Goal: Transaction & Acquisition: Obtain resource

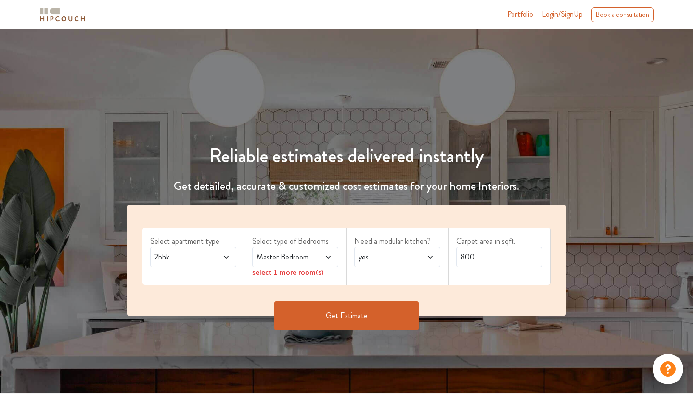
click at [318, 258] on span at bounding box center [322, 258] width 19 height 12
click at [322, 263] on div "Master Bedroom" at bounding box center [295, 257] width 86 height 20
click at [320, 274] on div "select 1 more room(s)" at bounding box center [295, 272] width 86 height 10
click at [328, 255] on icon at bounding box center [328, 257] width 8 height 8
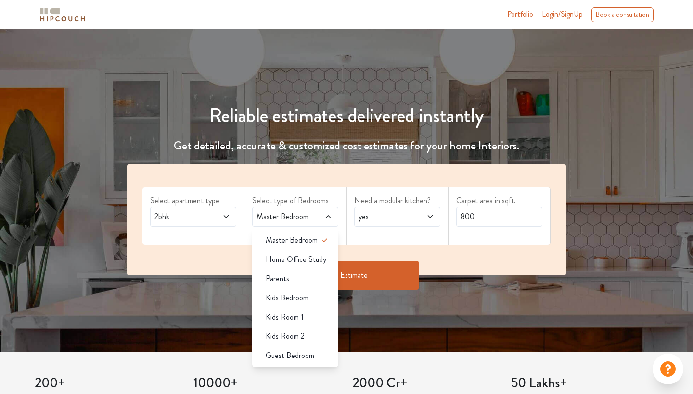
scroll to position [52, 0]
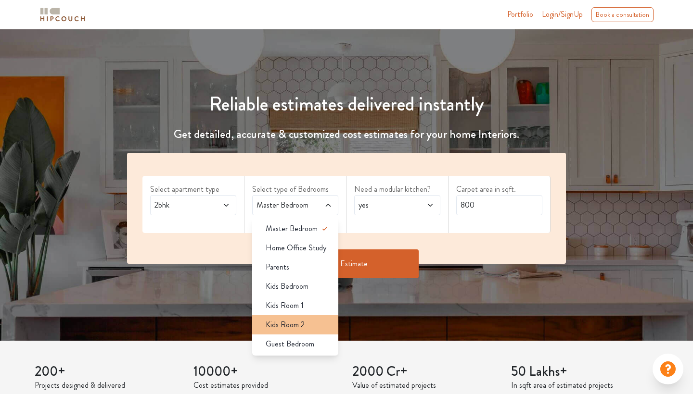
click at [315, 322] on div "Kids Room 2" at bounding box center [298, 325] width 80 height 12
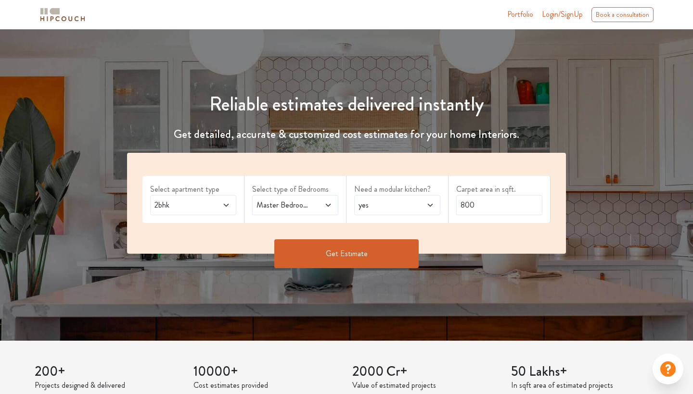
click at [316, 210] on span at bounding box center [322, 206] width 19 height 12
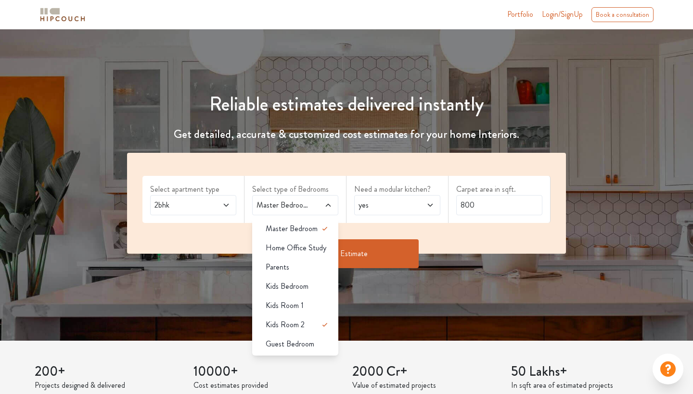
click at [373, 202] on span "yes" at bounding box center [385, 206] width 58 height 12
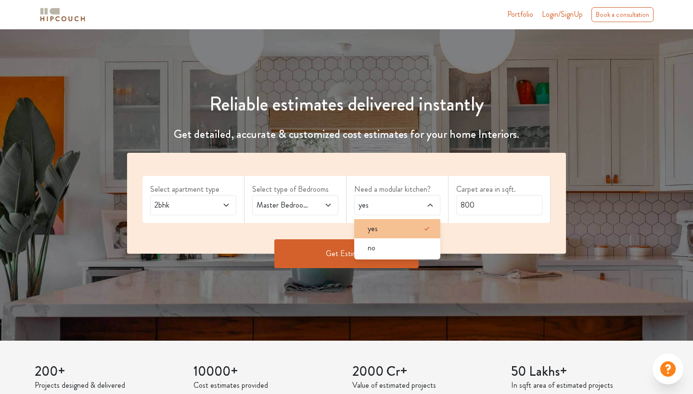
click at [380, 226] on div "yes" at bounding box center [400, 229] width 80 height 12
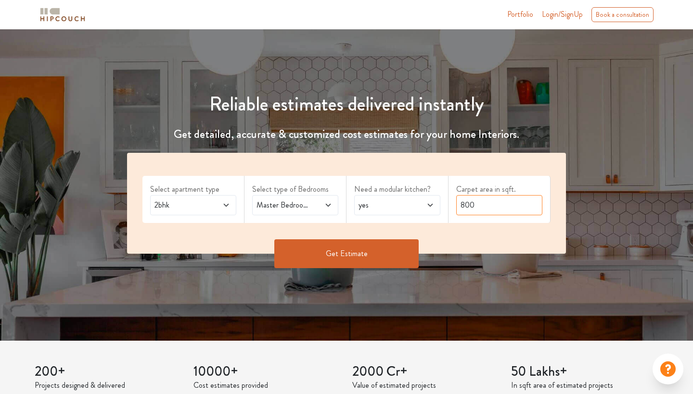
drag, startPoint x: 475, startPoint y: 202, endPoint x: 441, endPoint y: 206, distance: 34.3
click at [414, 206] on div "Select apartment type 2bhk Select type of Bedrooms Master Bedroom,Kids Room 2 N…" at bounding box center [346, 203] width 439 height 101
type input "710"
click at [407, 252] on button "Get Estimate" at bounding box center [346, 253] width 144 height 29
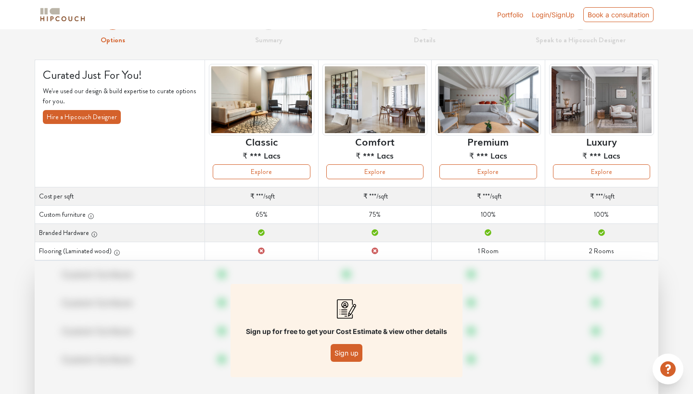
scroll to position [35, 0]
click at [414, 178] on button "Explore" at bounding box center [487, 171] width 97 height 15
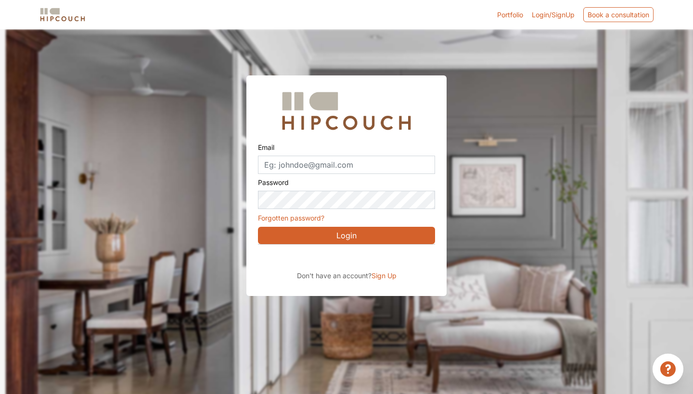
click at [364, 260] on div "Sign in with Google. Opens in new tab" at bounding box center [346, 258] width 176 height 21
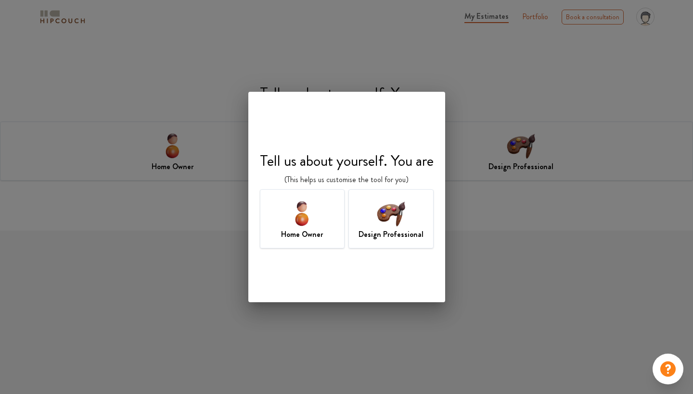
click at [373, 235] on h7 "Design Professional" at bounding box center [390, 235] width 65 height 12
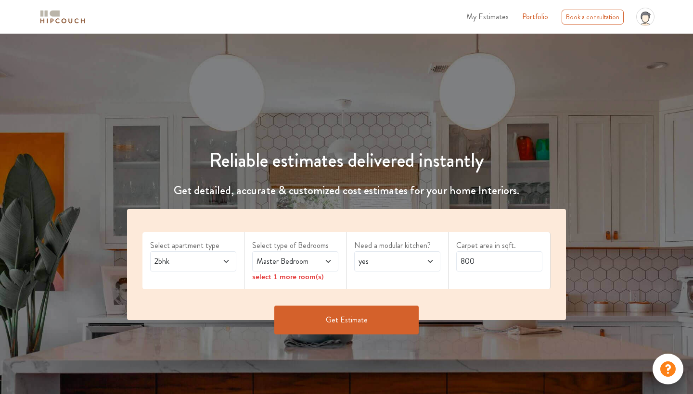
click at [275, 258] on span "Master Bedroom" at bounding box center [283, 262] width 58 height 12
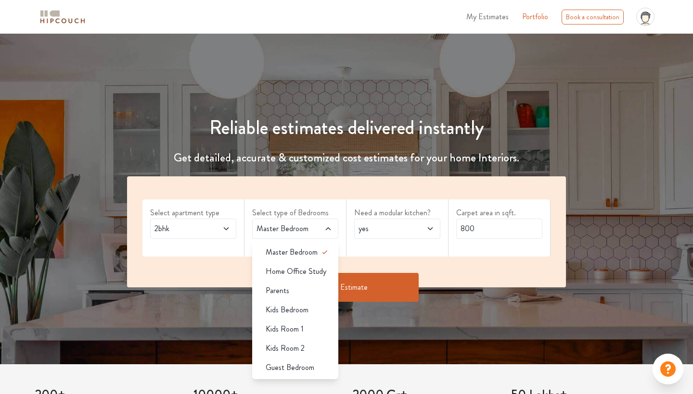
scroll to position [37, 0]
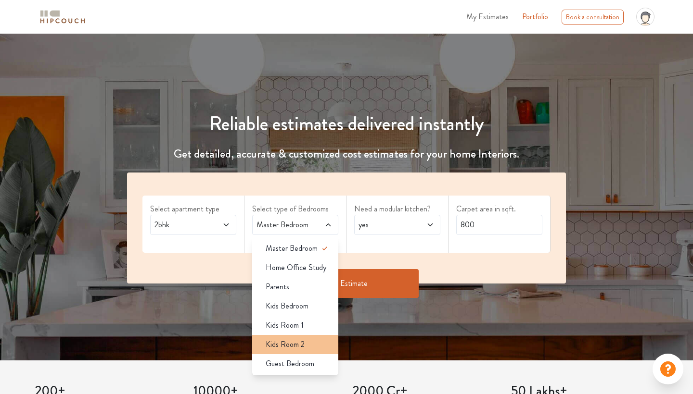
click at [296, 345] on span "Kids Room 2" at bounding box center [284, 345] width 39 height 12
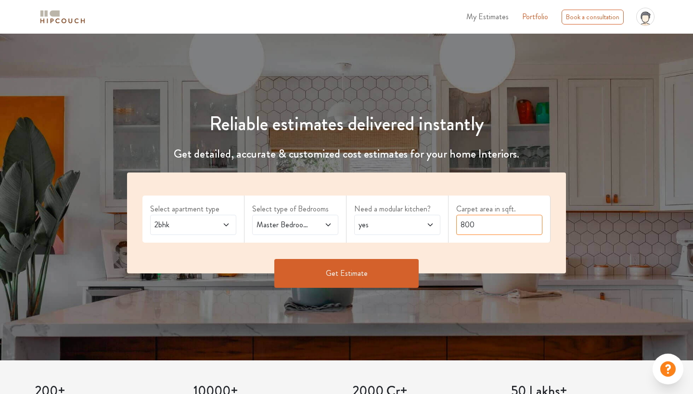
drag, startPoint x: 475, startPoint y: 225, endPoint x: 398, endPoint y: 225, distance: 77.4
click at [398, 225] on div "Select apartment type 2bhk Select type of Bedrooms Master Bedroom,Kids Room 2 N…" at bounding box center [346, 223] width 439 height 101
type input "710"
click at [384, 268] on button "Get Estimate" at bounding box center [346, 273] width 144 height 29
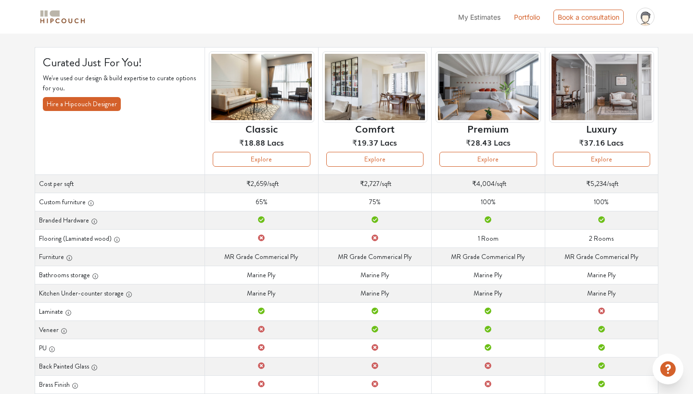
scroll to position [56, 0]
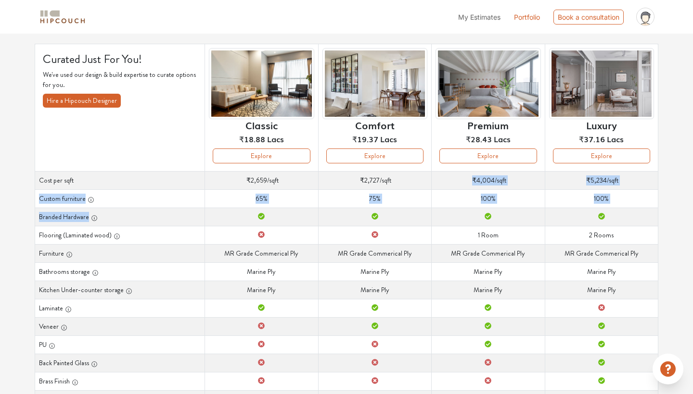
drag, startPoint x: 461, startPoint y: 180, endPoint x: 503, endPoint y: 215, distance: 54.7
click at [503, 215] on tbody "Cost per sqft Cost per sqft ₹2,659 /sqft Cost per sqft ₹2,727 /sqft Cost per sq…" at bounding box center [346, 326] width 623 height 311
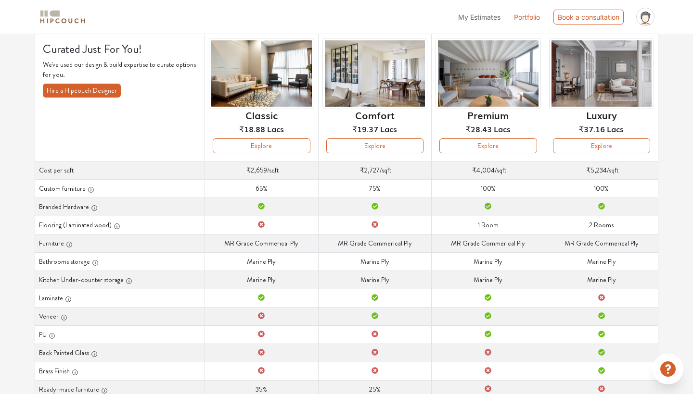
click at [504, 214] on td "Branded Hardware" at bounding box center [487, 207] width 113 height 18
click at [457, 146] on button "Explore" at bounding box center [487, 146] width 97 height 15
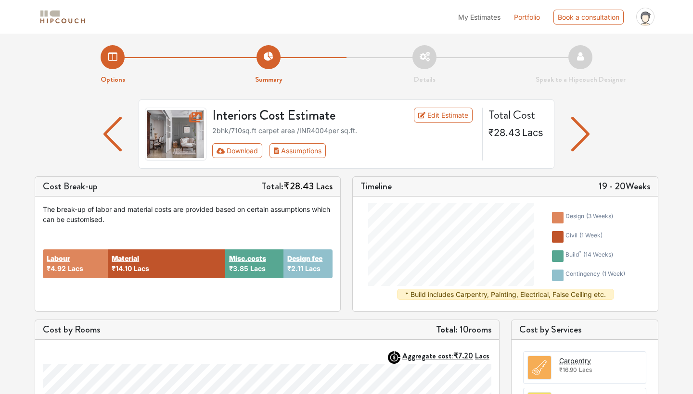
click at [113, 132] on img "button" at bounding box center [112, 134] width 19 height 35
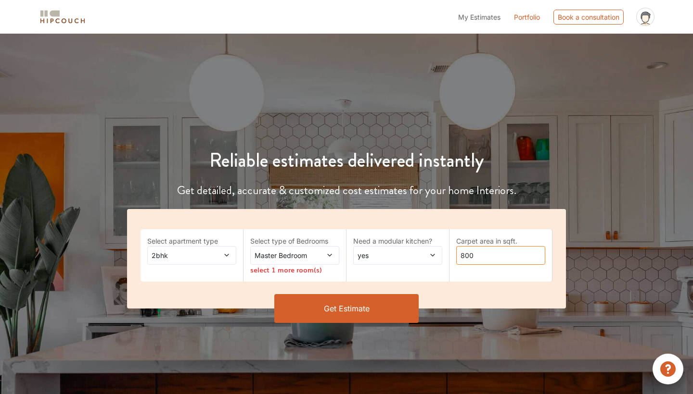
drag, startPoint x: 479, startPoint y: 257, endPoint x: 362, endPoint y: 255, distance: 116.9
click at [362, 255] on div "Select apartment type 2bhk Select type of Bedrooms Master Bedroom select 1 more…" at bounding box center [346, 259] width 439 height 100
type input "710"
click at [373, 307] on button "Get Estimate" at bounding box center [346, 308] width 144 height 29
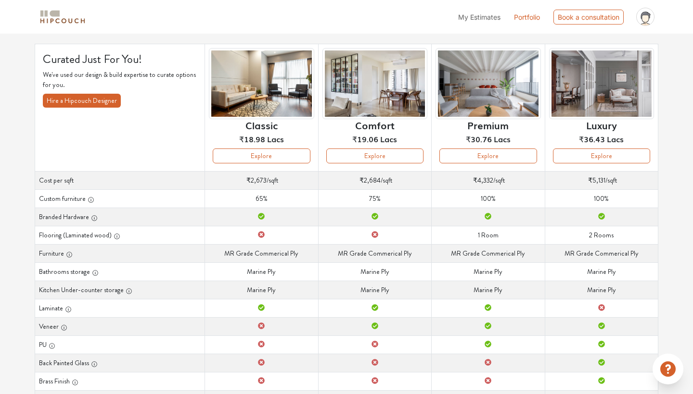
scroll to position [50, 0]
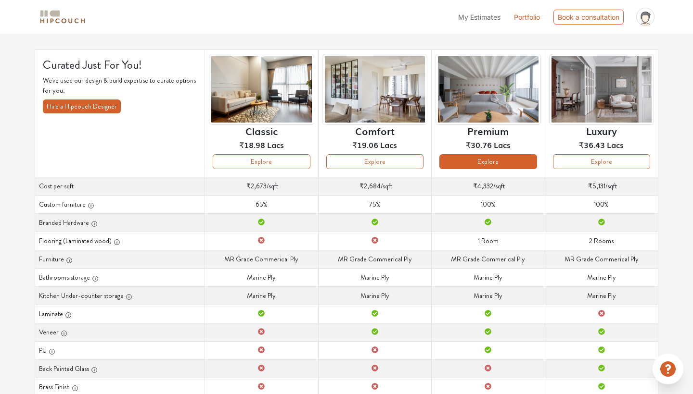
click at [462, 164] on button "Explore" at bounding box center [487, 161] width 97 height 15
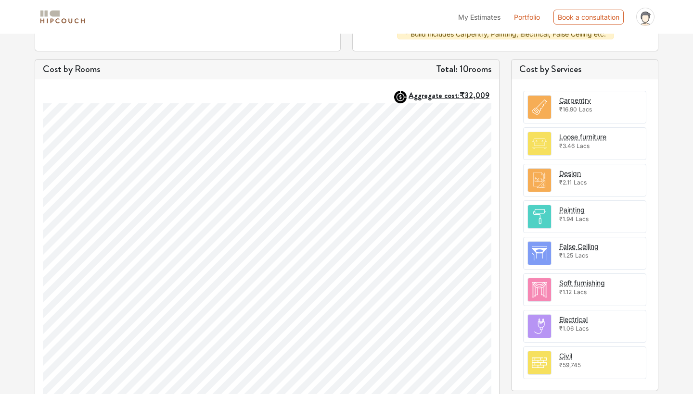
scroll to position [262, 0]
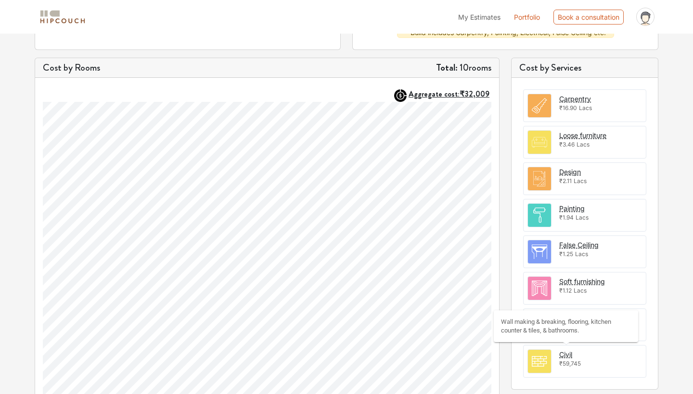
click at [572, 356] on div "Civil" at bounding box center [565, 355] width 13 height 10
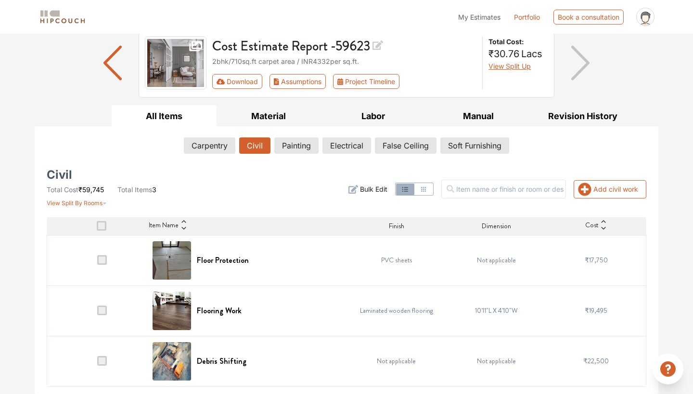
scroll to position [71, 0]
click at [427, 186] on icon "button" at bounding box center [423, 190] width 8 height 8
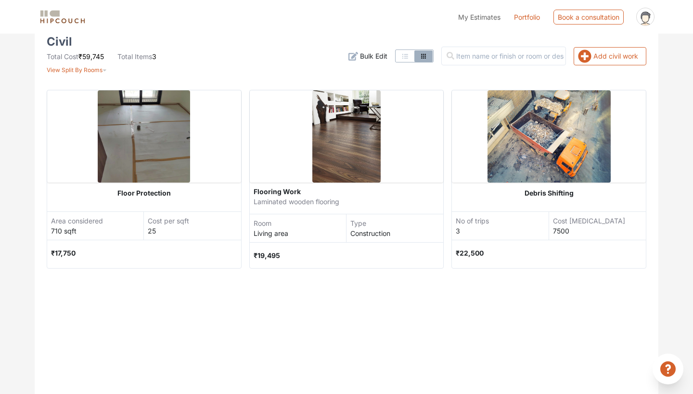
scroll to position [260, 0]
